Goal: Use online tool/utility: Utilize a website feature to perform a specific function

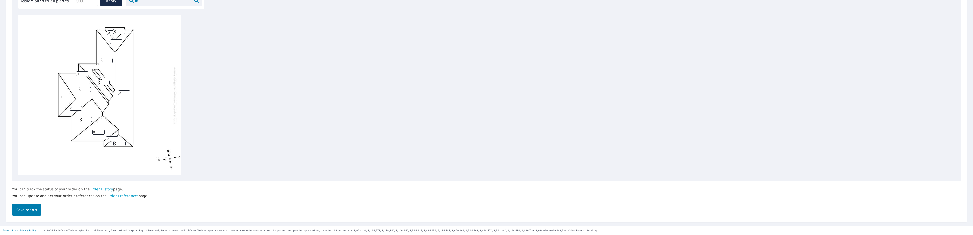
click at [119, 40] on input "1" at bounding box center [116, 41] width 12 height 5
click at [119, 40] on input "2" at bounding box center [116, 41] width 12 height 5
click at [119, 40] on input "3" at bounding box center [116, 41] width 12 height 5
click at [119, 40] on input "4" at bounding box center [116, 41] width 12 height 5
click at [119, 40] on input "5" at bounding box center [116, 41] width 12 height 5
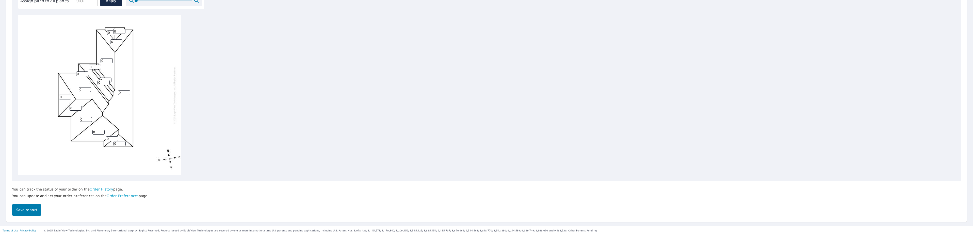
click at [119, 40] on input "6" at bounding box center [116, 41] width 12 height 5
click at [119, 41] on input "7" at bounding box center [116, 41] width 12 height 5
type input "8"
click at [119, 41] on input "8" at bounding box center [116, 41] width 12 height 5
click at [123, 31] on input "1" at bounding box center [119, 31] width 12 height 5
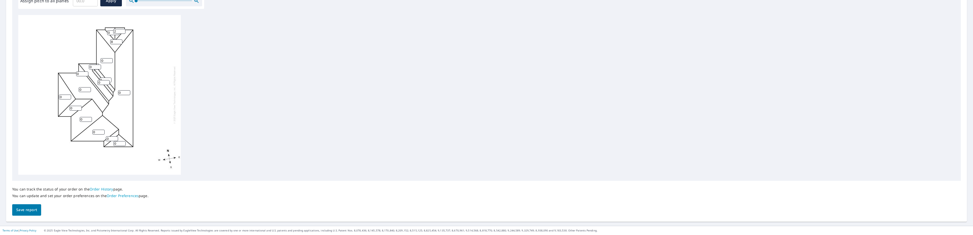
click at [123, 31] on input "2" at bounding box center [119, 31] width 12 height 5
click at [123, 31] on input "3" at bounding box center [119, 31] width 12 height 5
click at [122, 31] on input "4" at bounding box center [119, 31] width 12 height 5
click at [122, 31] on input "5" at bounding box center [119, 31] width 12 height 5
click at [122, 31] on input "6" at bounding box center [119, 31] width 12 height 5
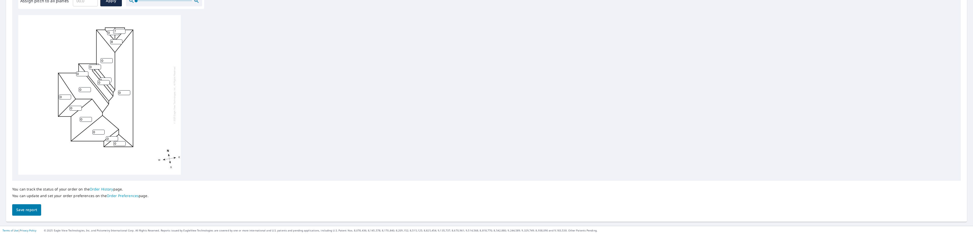
click at [122, 31] on input "7" at bounding box center [119, 31] width 12 height 5
type input "8"
click at [123, 31] on input "8" at bounding box center [119, 31] width 12 height 5
click at [112, 32] on input "0" at bounding box center [113, 32] width 12 height 5
click at [112, 33] on input "0" at bounding box center [113, 32] width 12 height 5
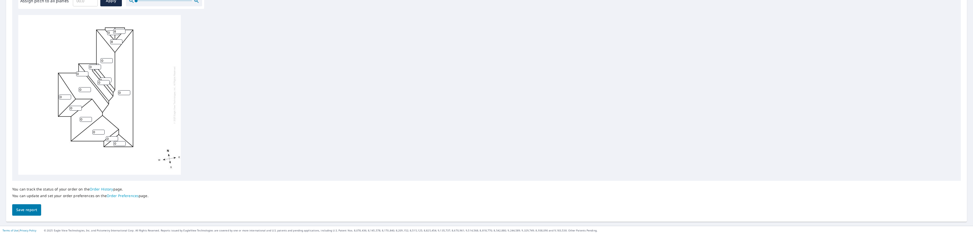
click at [113, 32] on input "0" at bounding box center [113, 32] width 12 height 5
type input "8"
drag, startPoint x: 105, startPoint y: 60, endPoint x: 101, endPoint y: 59, distance: 3.6
click at [101, 59] on input "0" at bounding box center [107, 60] width 12 height 5
type input "8"
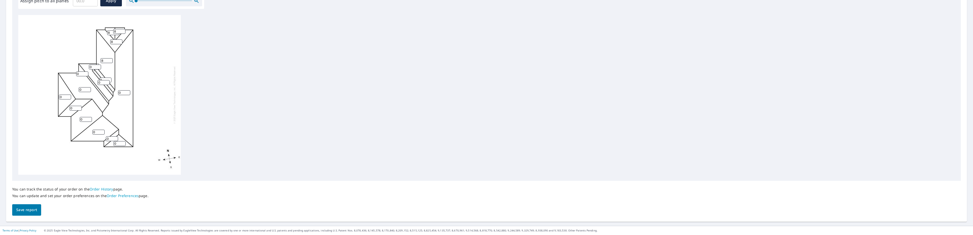
click at [119, 93] on input "0" at bounding box center [124, 92] width 12 height 5
type input "8"
click at [105, 79] on input "0" at bounding box center [105, 79] width 12 height 5
type input "8"
drag, startPoint x: 102, startPoint y: 83, endPoint x: 94, endPoint y: 82, distance: 8.8
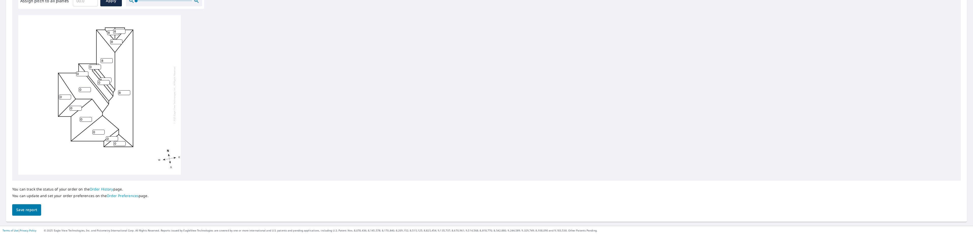
click at [94, 82] on div "8 0 8 0 0 0 0 8 0 0 0 8 0 0 8 8" at bounding box center [99, 95] width 163 height 160
type input "8"
drag, startPoint x: 93, startPoint y: 66, endPoint x: 88, endPoint y: 66, distance: 5.1
click at [88, 66] on div "8 0 8 0 0 0 0 8 0 0 0 8 0 8 8 8" at bounding box center [99, 95] width 163 height 160
type input "8"
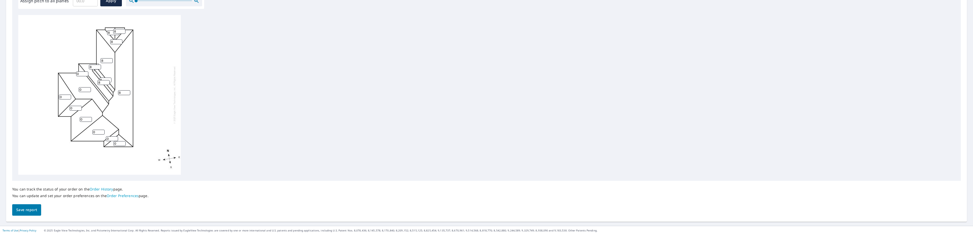
drag, startPoint x: 81, startPoint y: 74, endPoint x: 77, endPoint y: 74, distance: 4.3
click at [77, 74] on input "0" at bounding box center [82, 73] width 12 height 5
type input "8"
drag, startPoint x: 81, startPoint y: 90, endPoint x: 77, endPoint y: 90, distance: 3.8
click at [77, 90] on div "8 0 8 0 0 0 8 8 0 0 8 8 0 8 8 8" at bounding box center [99, 95] width 163 height 160
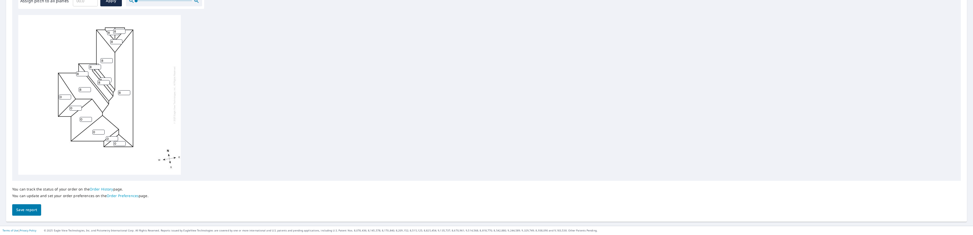
type input "8"
drag, startPoint x: 62, startPoint y: 97, endPoint x: 59, endPoint y: 96, distance: 3.8
click at [59, 96] on div "8 8 8 0 0 0 8 8 0 0 8 8 0 8 8 8" at bounding box center [99, 95] width 163 height 160
type input "8"
drag, startPoint x: 73, startPoint y: 107, endPoint x: 70, endPoint y: 108, distance: 3.0
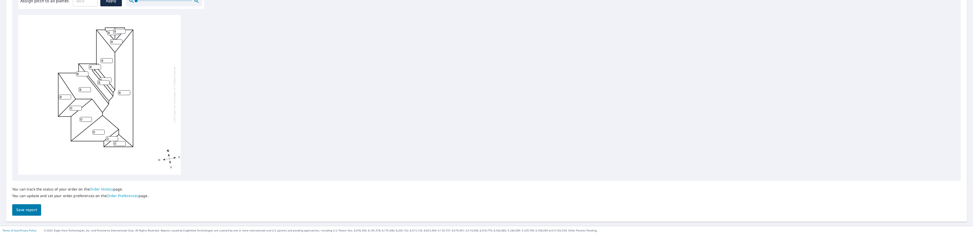
click at [70, 108] on input "0" at bounding box center [76, 108] width 12 height 5
type input "8"
drag, startPoint x: 83, startPoint y: 120, endPoint x: 83, endPoint y: 125, distance: 5.9
click at [79, 120] on div "8 8 8 0 0 8 8 8 8 0 8 8 0 8 8 8" at bounding box center [99, 95] width 163 height 160
type input "8"
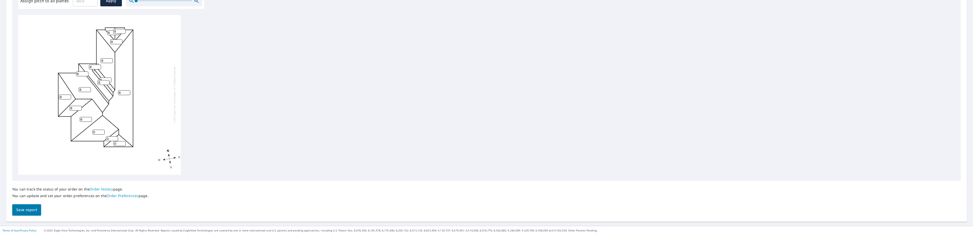
drag, startPoint x: 96, startPoint y: 131, endPoint x: 91, endPoint y: 132, distance: 4.7
click at [91, 132] on div "8 8 8 8 0 8 8 8 8 0 8 8 0 8 8 8" at bounding box center [99, 95] width 163 height 160
type input "8"
drag, startPoint x: 108, startPoint y: 139, endPoint x: 104, endPoint y: 139, distance: 3.6
click at [104, 139] on div "8 8 8 8 8 8 8 8 8 0 8 8 0 8 8 8" at bounding box center [99, 95] width 163 height 160
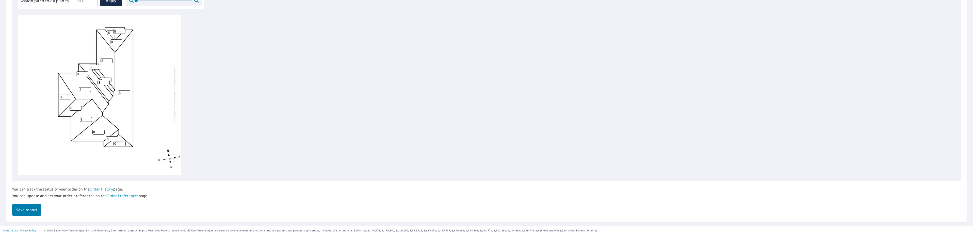
type input "8"
drag, startPoint x: 117, startPoint y: 144, endPoint x: 113, endPoint y: 144, distance: 3.3
click at [114, 144] on input "0" at bounding box center [120, 143] width 12 height 5
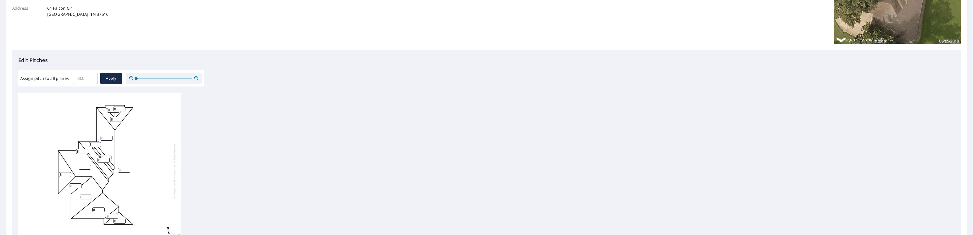
scroll to position [87, 0]
type input "8"
click at [112, 79] on span "Apply" at bounding box center [110, 77] width 13 height 6
click at [88, 77] on input "Assign pitch to all planes" at bounding box center [85, 77] width 25 height 14
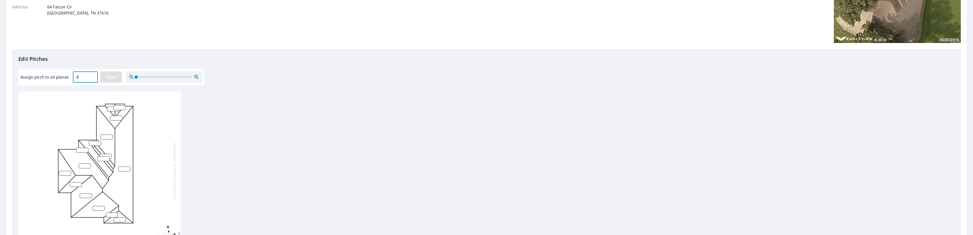
type input "8"
click at [109, 77] on span "Apply" at bounding box center [110, 77] width 13 height 6
type input "8"
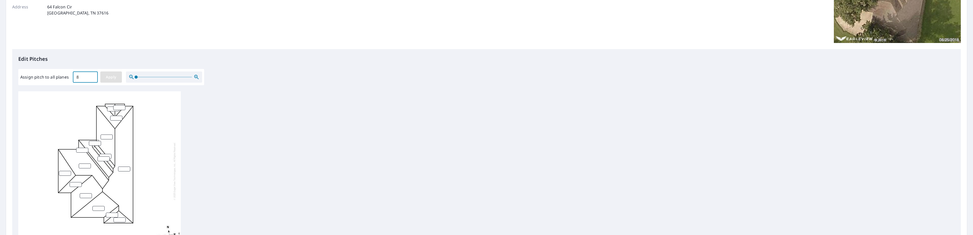
type input "8"
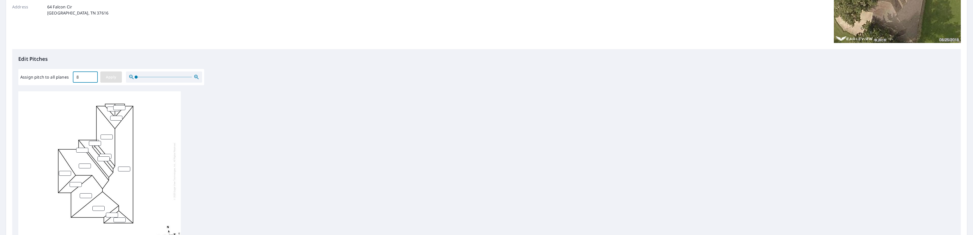
type input "8"
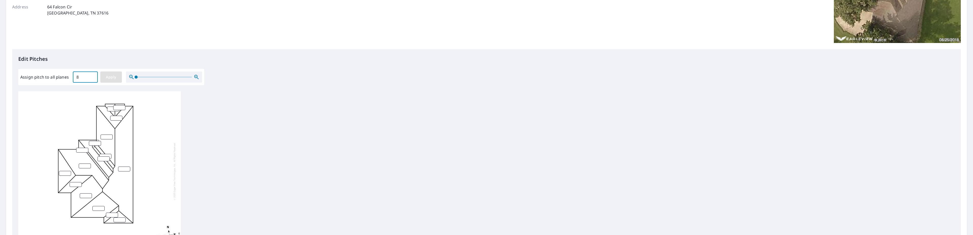
type input "8"
click at [197, 77] on icon "button" at bounding box center [196, 77] width 4 height 4
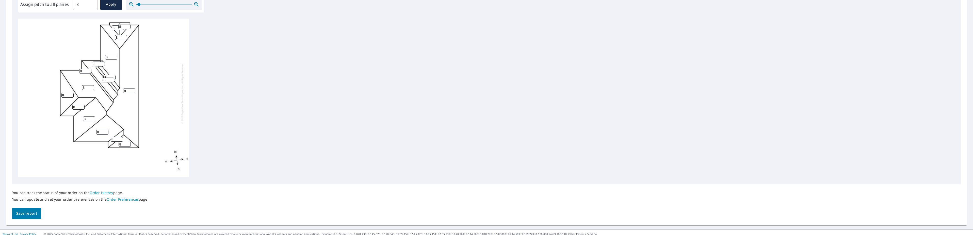
scroll to position [164, 0]
click at [27, 211] on span "Save report" at bounding box center [26, 210] width 21 height 6
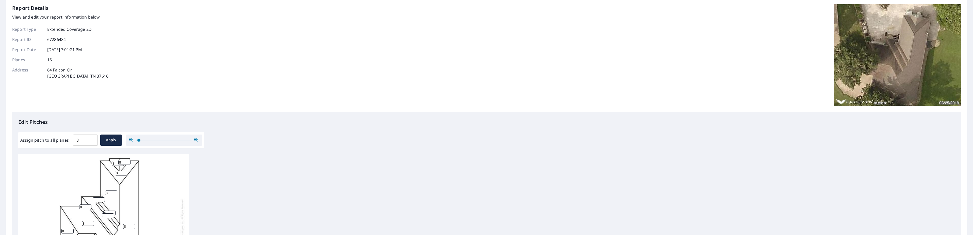
scroll to position [102, 0]
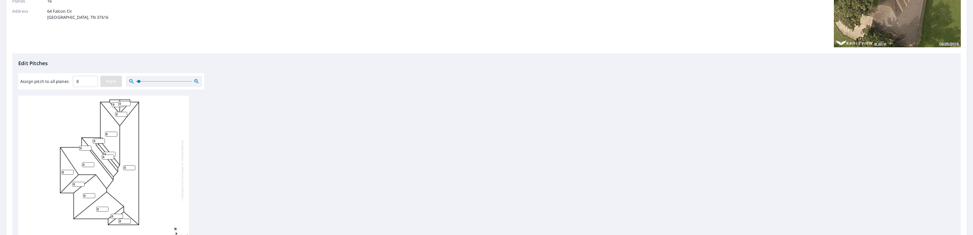
click at [108, 84] on button "Apply" at bounding box center [111, 81] width 22 height 11
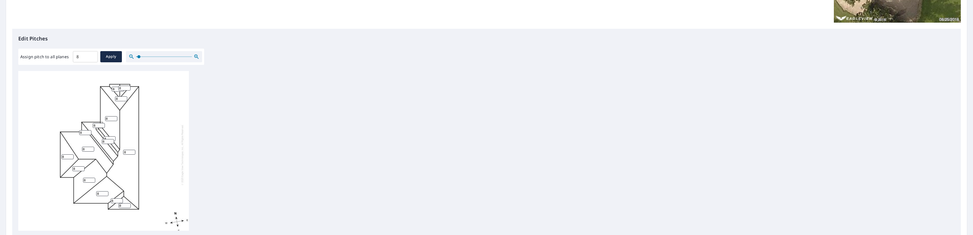
scroll to position [152, 0]
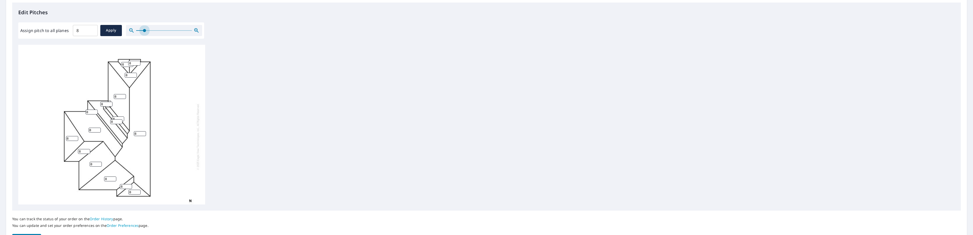
drag, startPoint x: 138, startPoint y: 31, endPoint x: 144, endPoint y: 43, distance: 14.2
click at [144, 43] on div "Edit Pitches Assign pitch to all planes 8 ​ Apply 8 8 8 8 8 8 8 8 8 8 8 8 8 8 8…" at bounding box center [486, 107] width 949 height 208
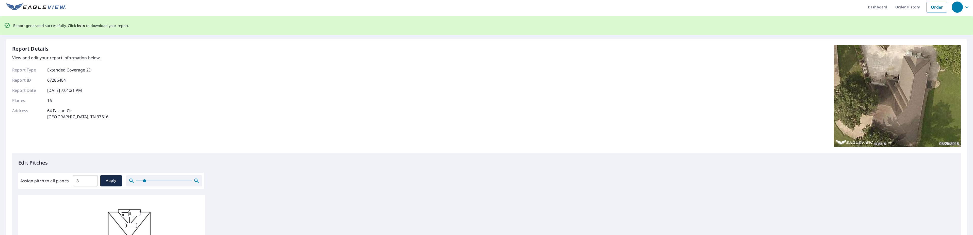
scroll to position [0, 0]
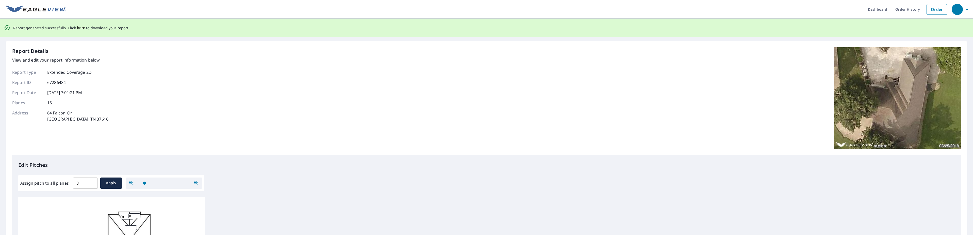
click at [77, 27] on span "here" at bounding box center [81, 28] width 8 height 6
